Goal: Browse casually: Explore the website without a specific task or goal

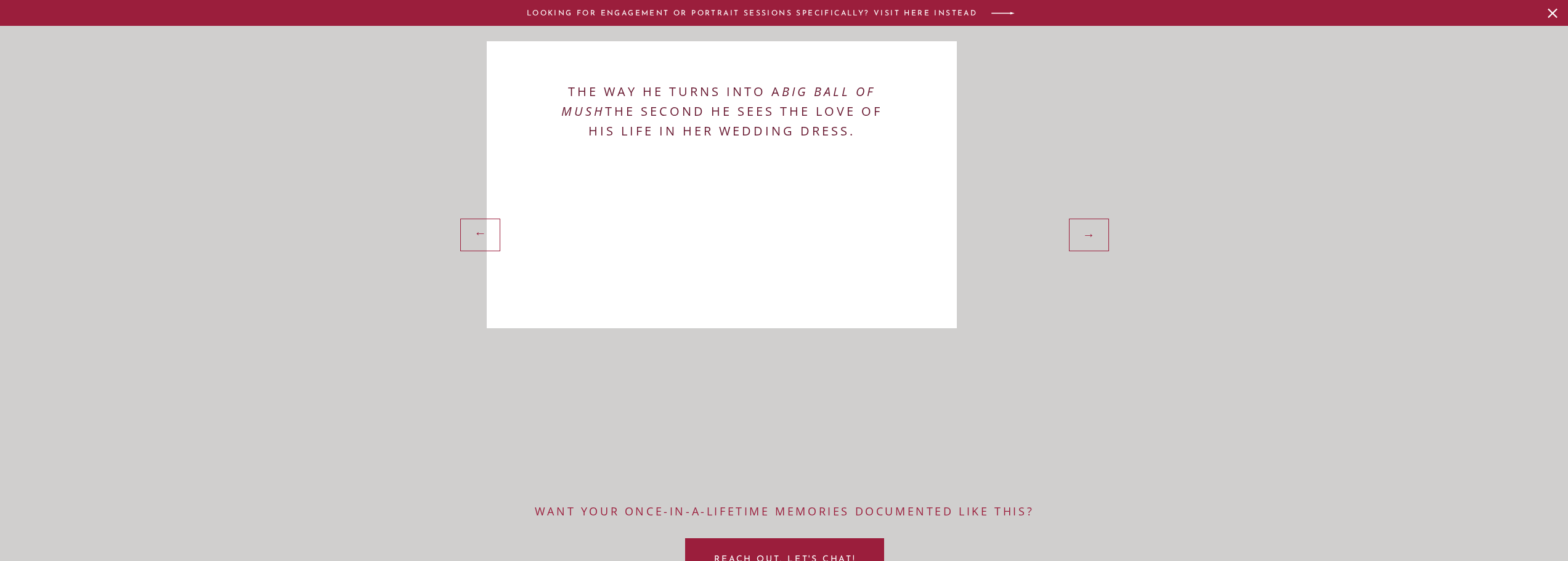
scroll to position [1777, 0]
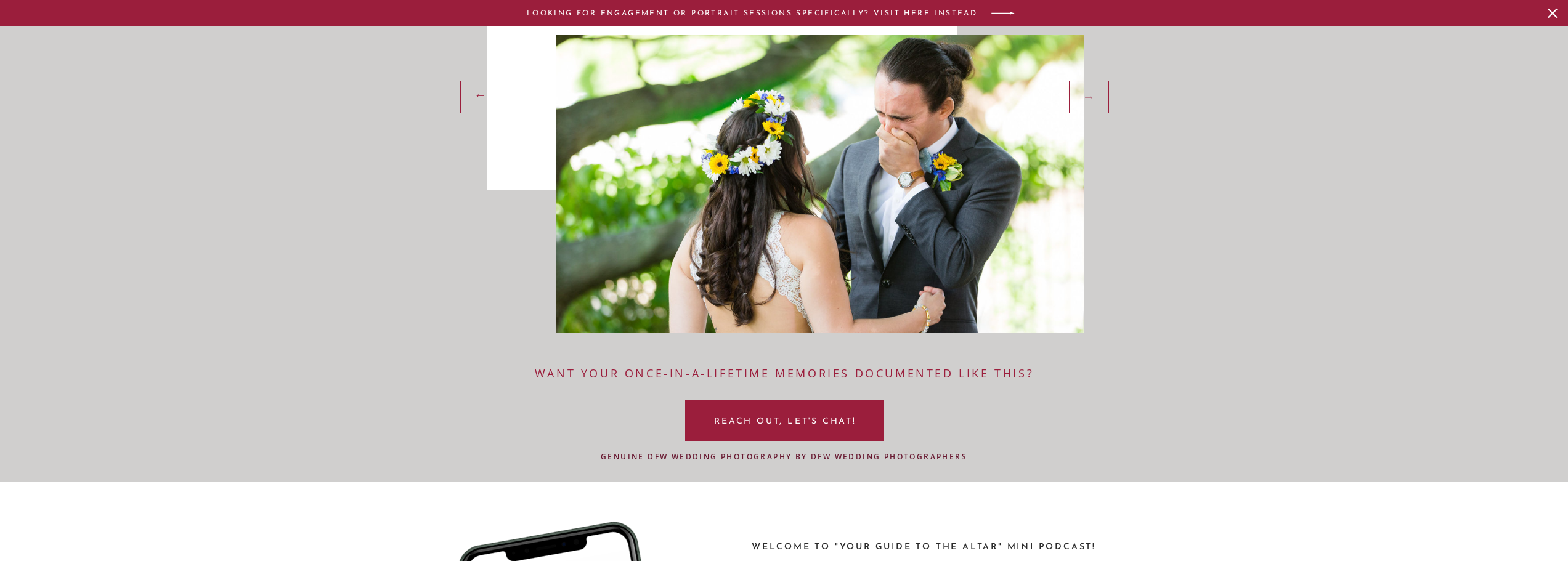
click at [1090, 103] on div "→" at bounding box center [1090, 95] width 32 height 19
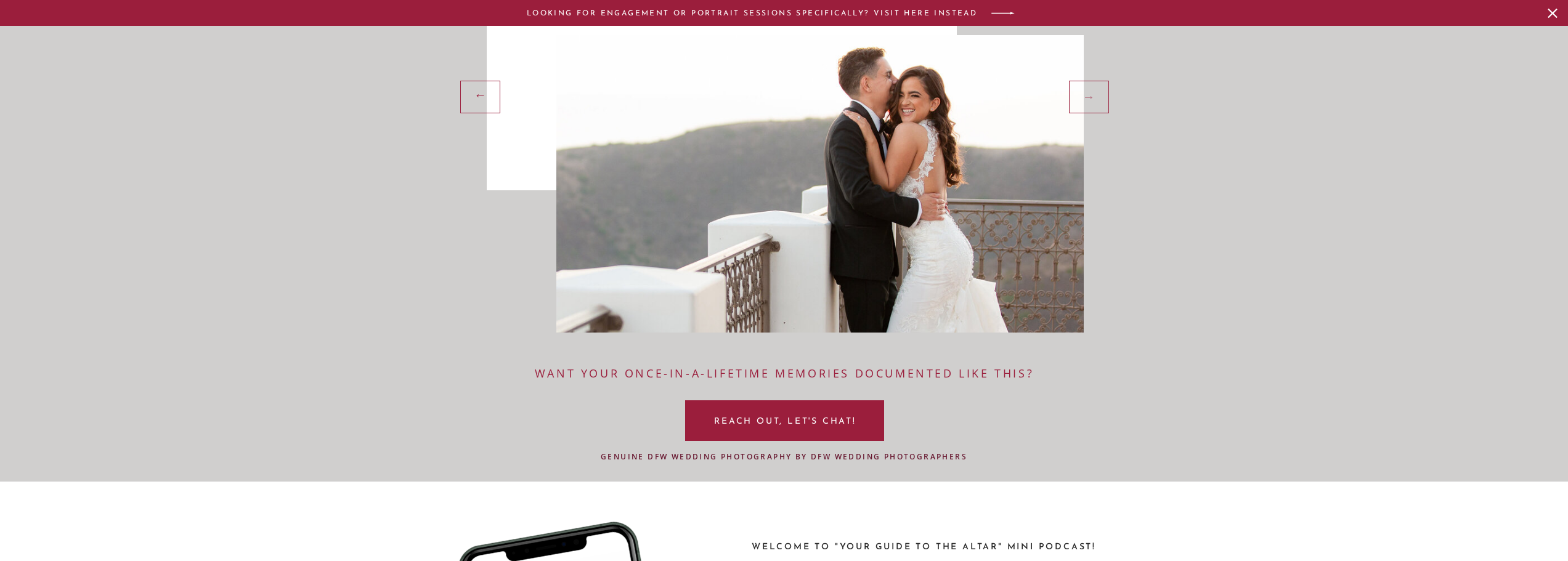
click at [1090, 103] on div "→" at bounding box center [1090, 95] width 32 height 19
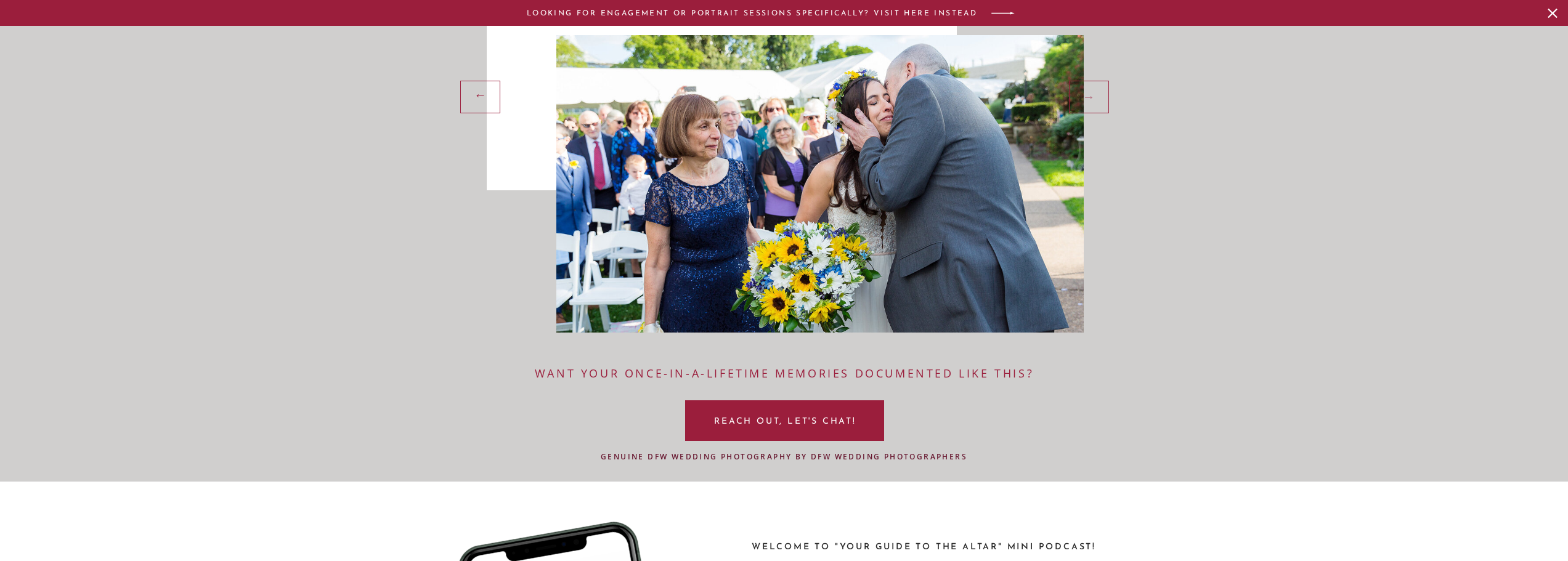
click at [1090, 103] on div "→" at bounding box center [1090, 95] width 32 height 19
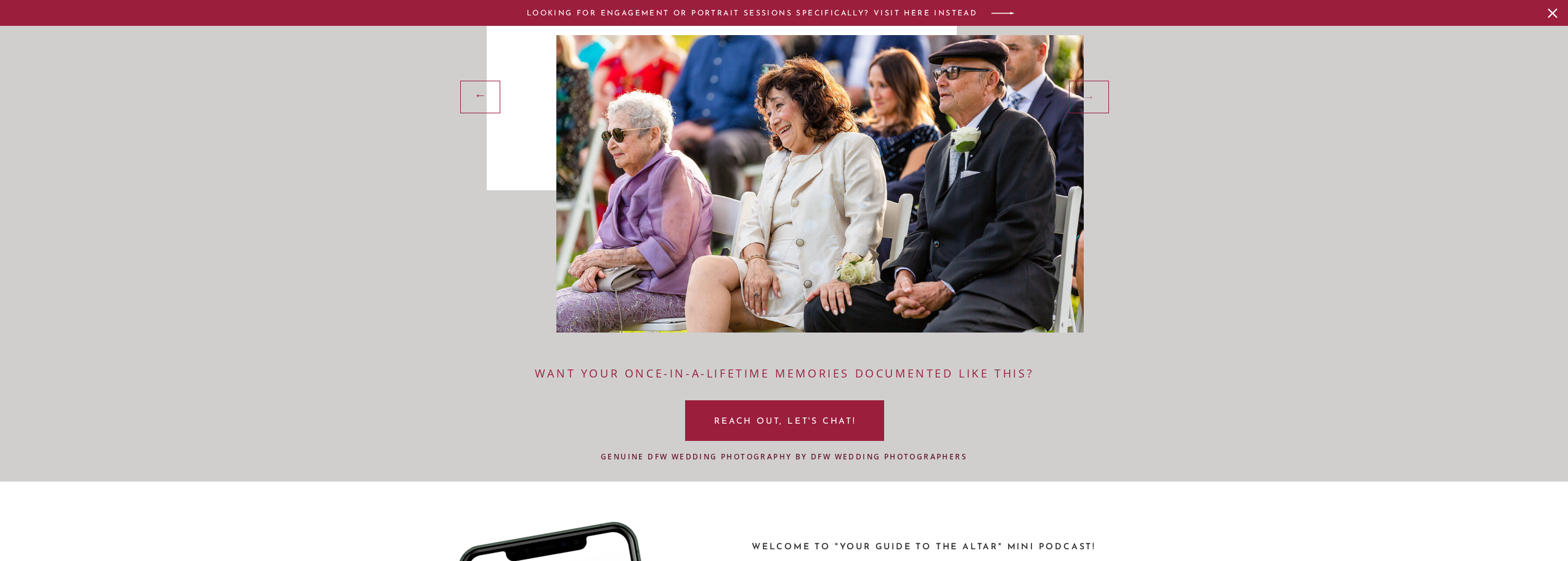
click at [1090, 103] on div "→" at bounding box center [1090, 95] width 32 height 19
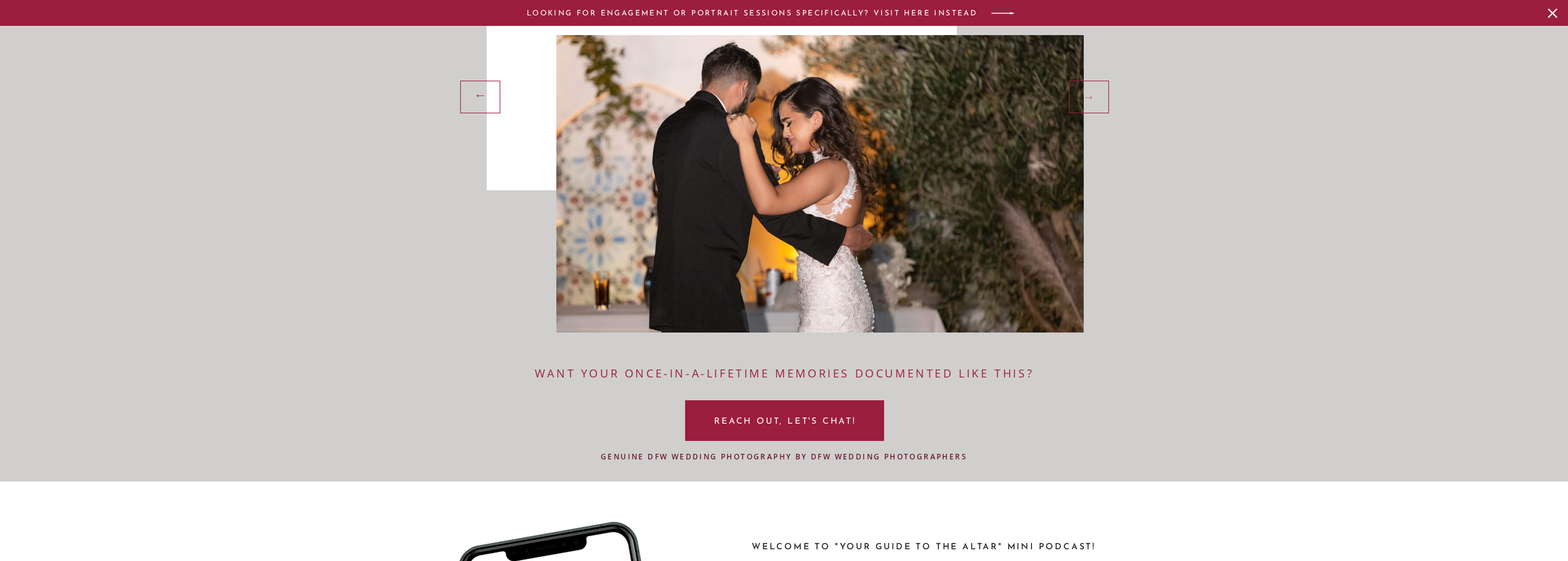
click at [1090, 103] on div "→" at bounding box center [1090, 95] width 32 height 19
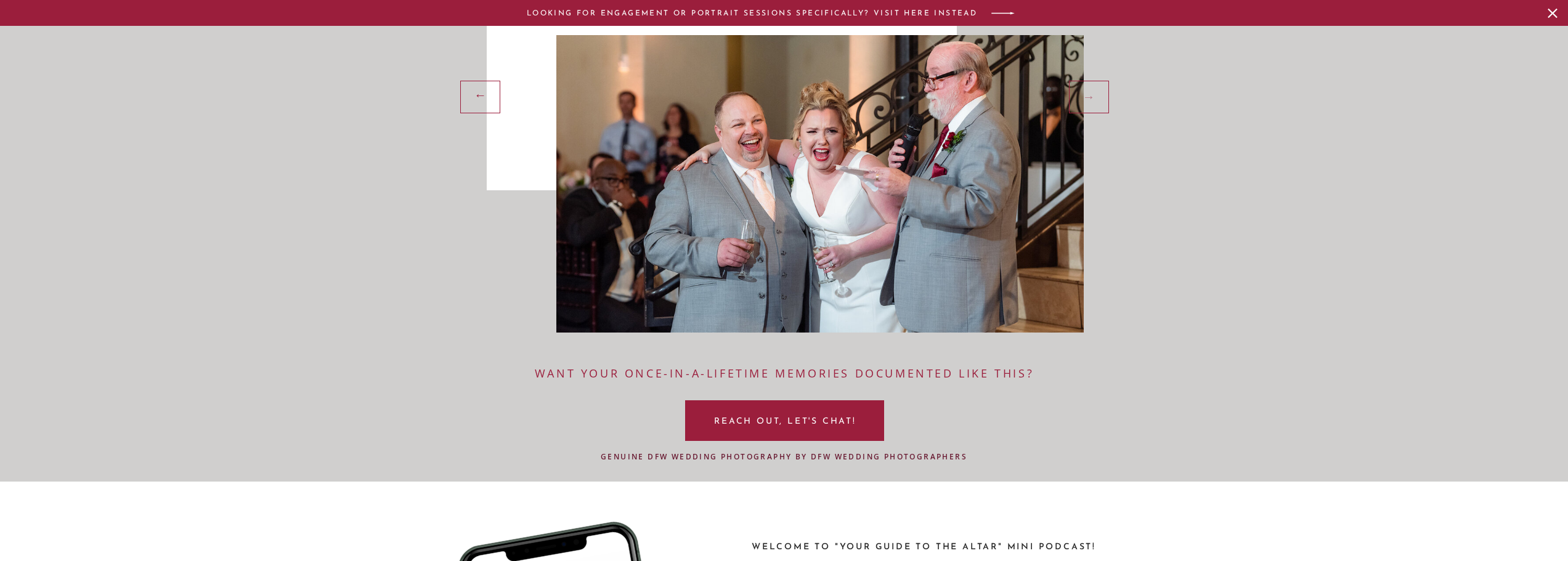
click at [1090, 103] on div "→" at bounding box center [1090, 95] width 32 height 19
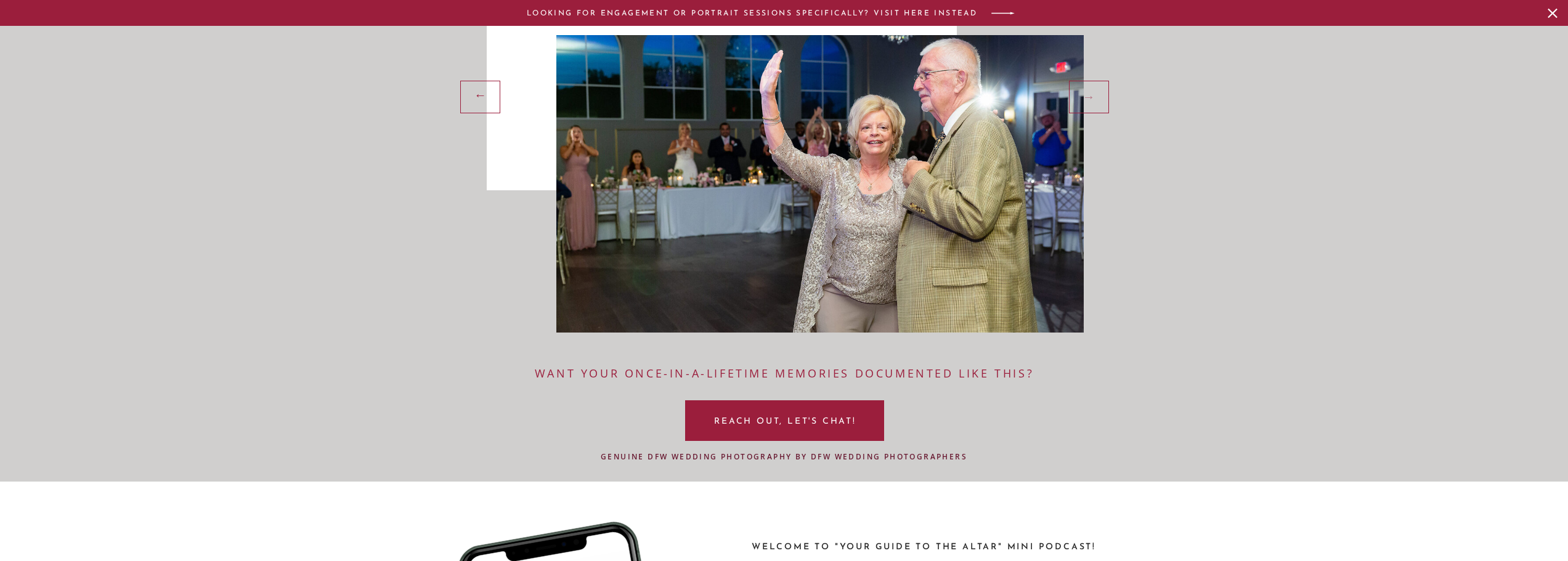
click at [1090, 103] on div "→" at bounding box center [1090, 95] width 32 height 19
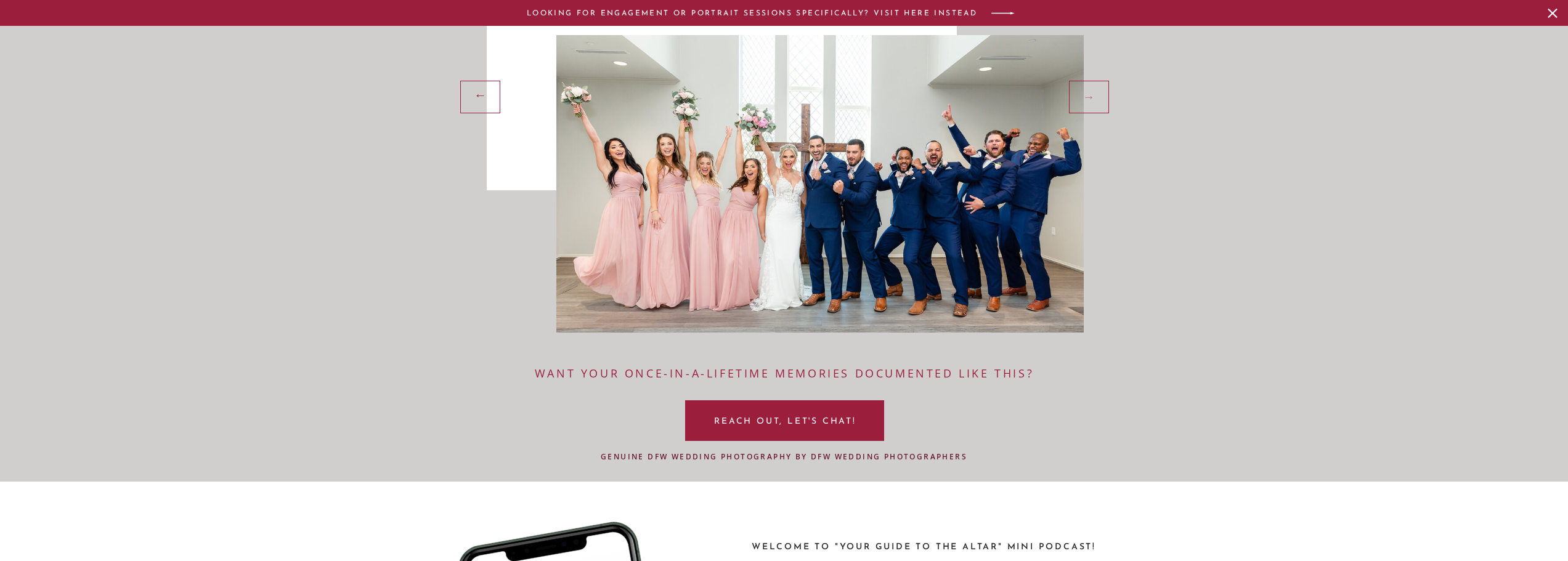
click at [1090, 103] on div "→" at bounding box center [1090, 95] width 32 height 19
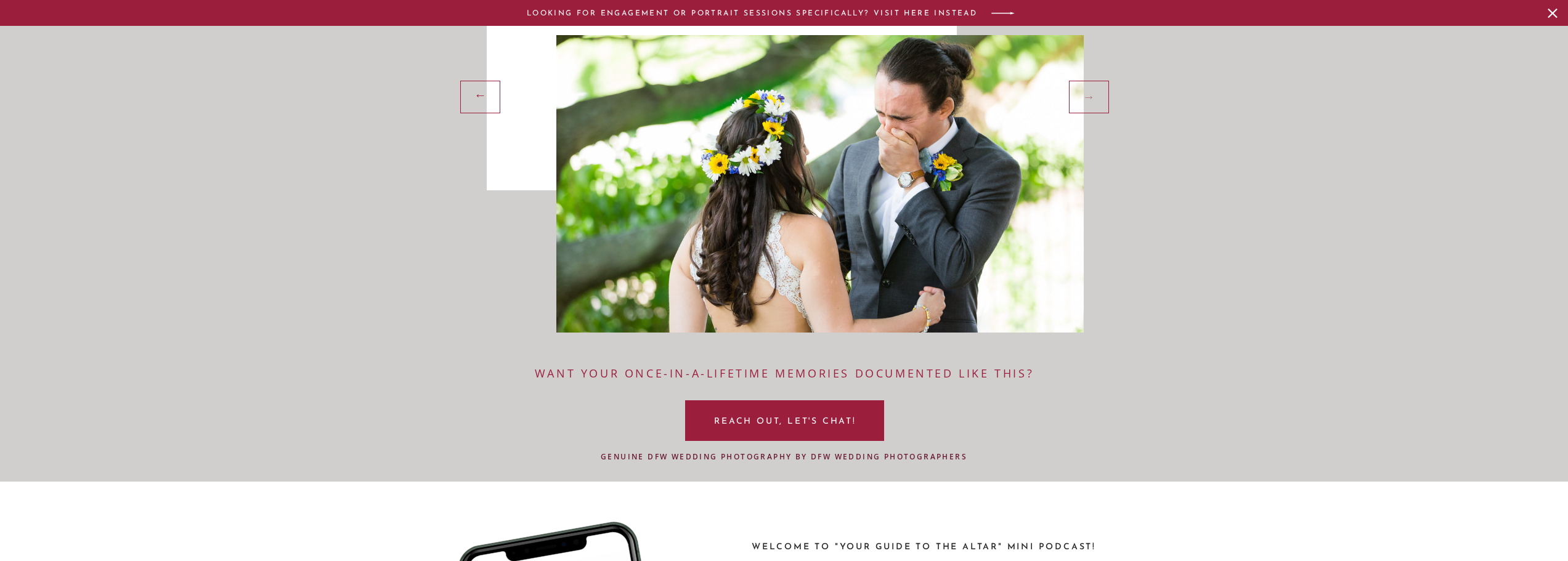
click at [1090, 103] on div "→" at bounding box center [1090, 95] width 32 height 19
